Goal: Task Accomplishment & Management: Complete application form

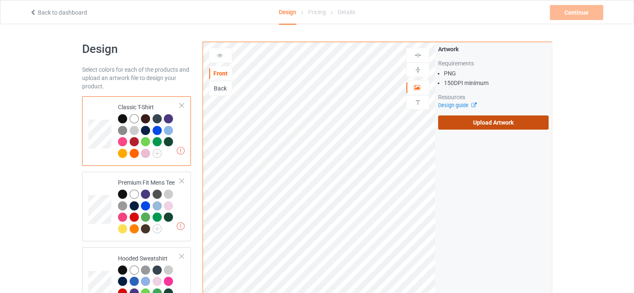
click at [476, 124] on label "Upload Artwork" at bounding box center [493, 122] width 110 height 14
click at [0, 0] on input "Upload Artwork" at bounding box center [0, 0] width 0 height 0
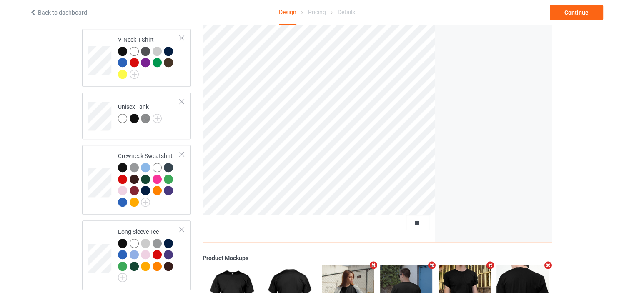
scroll to position [371, 0]
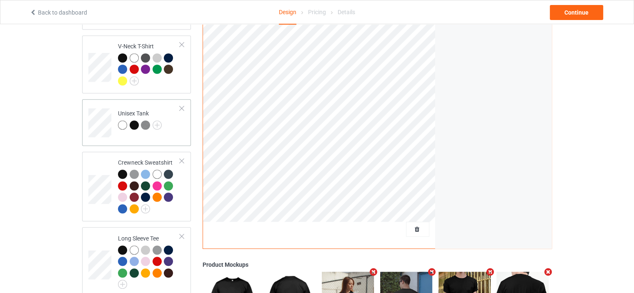
click at [133, 120] on div at bounding box center [134, 124] width 9 height 9
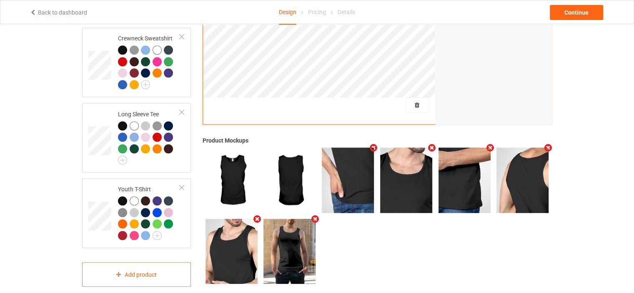
scroll to position [496, 0]
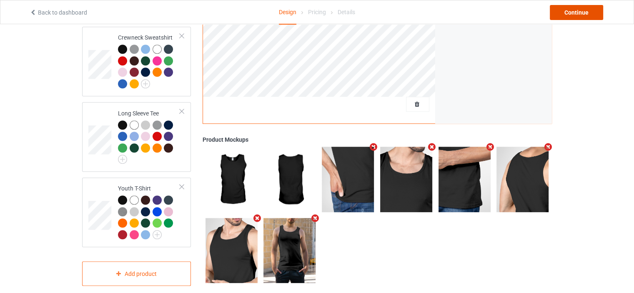
click at [573, 9] on div "Continue" at bounding box center [576, 12] width 53 height 15
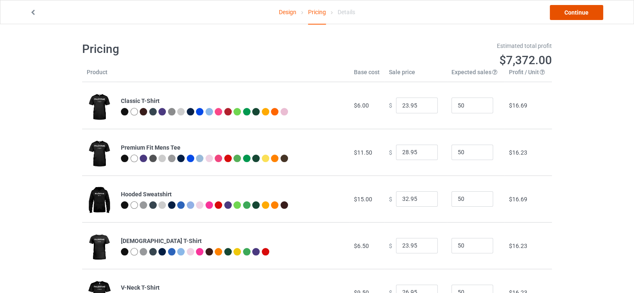
click at [568, 15] on link "Continue" at bounding box center [576, 12] width 53 height 15
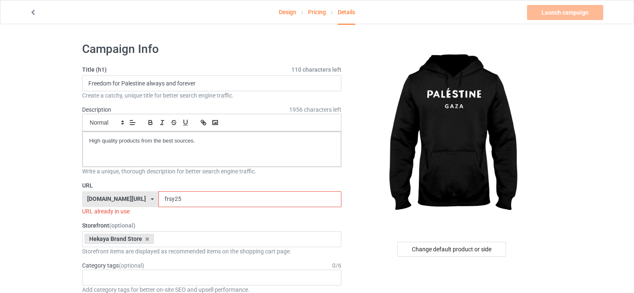
drag, startPoint x: 174, startPoint y: 195, endPoint x: 117, endPoint y: 188, distance: 57.1
click at [158, 190] on div "URL [DOMAIN_NAME][URL] [DOMAIN_NAME][URL] [DOMAIN_NAME][URL] 60ba1ffa4c64a94d22…" at bounding box center [211, 198] width 259 height 34
drag, startPoint x: 117, startPoint y: 188, endPoint x: 113, endPoint y: 191, distance: 5.3
click at [113, 188] on label "URL" at bounding box center [211, 185] width 259 height 8
click at [177, 201] on input "frsy25" at bounding box center [249, 199] width 183 height 16
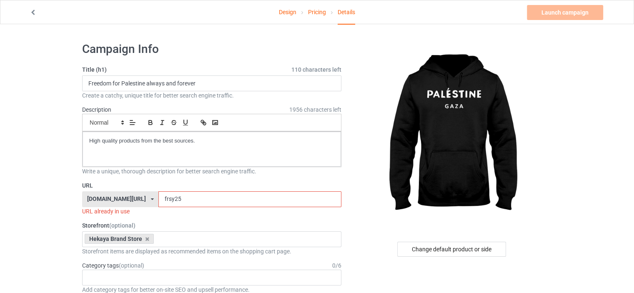
click at [138, 203] on div "[DOMAIN_NAME][URL] [DOMAIN_NAME][URL] [DOMAIN_NAME][URL] 60ba1ffa4c64a94d22c12e…" at bounding box center [120, 199] width 76 height 16
click at [146, 240] on icon at bounding box center [147, 238] width 4 height 5
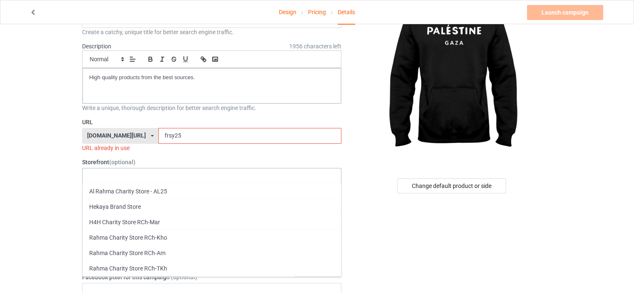
scroll to position [83, 0]
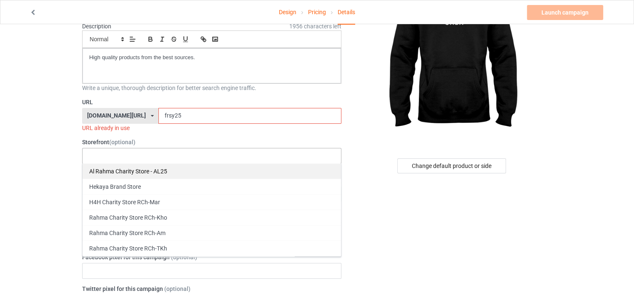
click at [186, 173] on div "Al Rahma Charity Store - AL25" at bounding box center [212, 170] width 258 height 15
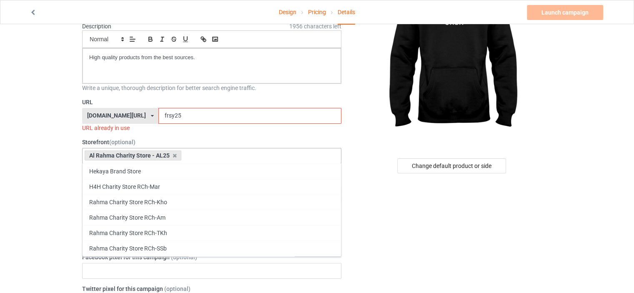
click at [207, 125] on div "URL already in use" at bounding box center [211, 128] width 259 height 8
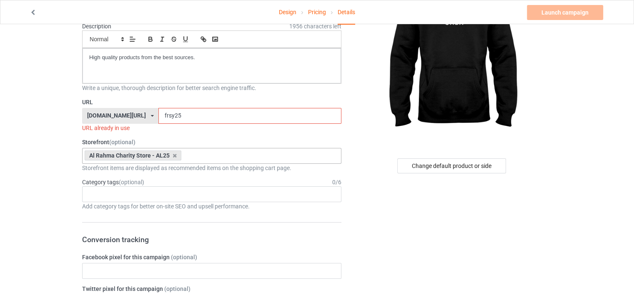
drag, startPoint x: 198, startPoint y: 115, endPoint x: 165, endPoint y: 112, distance: 33.4
click at [192, 113] on input "frsy25" at bounding box center [249, 116] width 183 height 16
drag, startPoint x: 165, startPoint y: 112, endPoint x: 157, endPoint y: 148, distance: 36.8
click at [158, 112] on input "frsy25" at bounding box center [249, 116] width 183 height 16
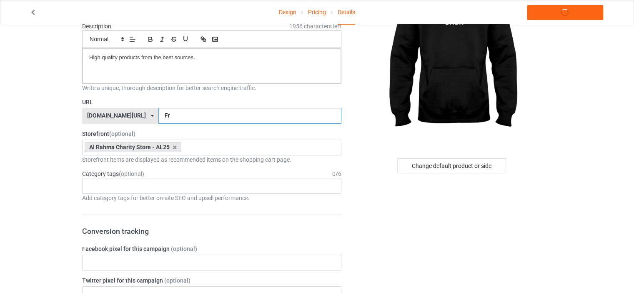
type input "F"
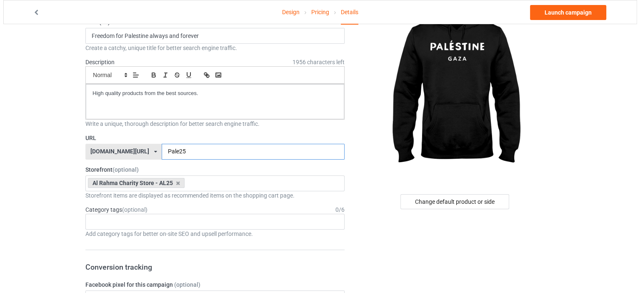
scroll to position [0, 0]
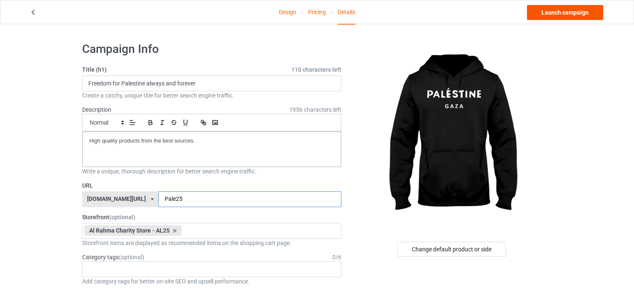
type input "Pale25"
click at [537, 11] on link "Launch campaign" at bounding box center [565, 12] width 76 height 15
